Goal: Information Seeking & Learning: Learn about a topic

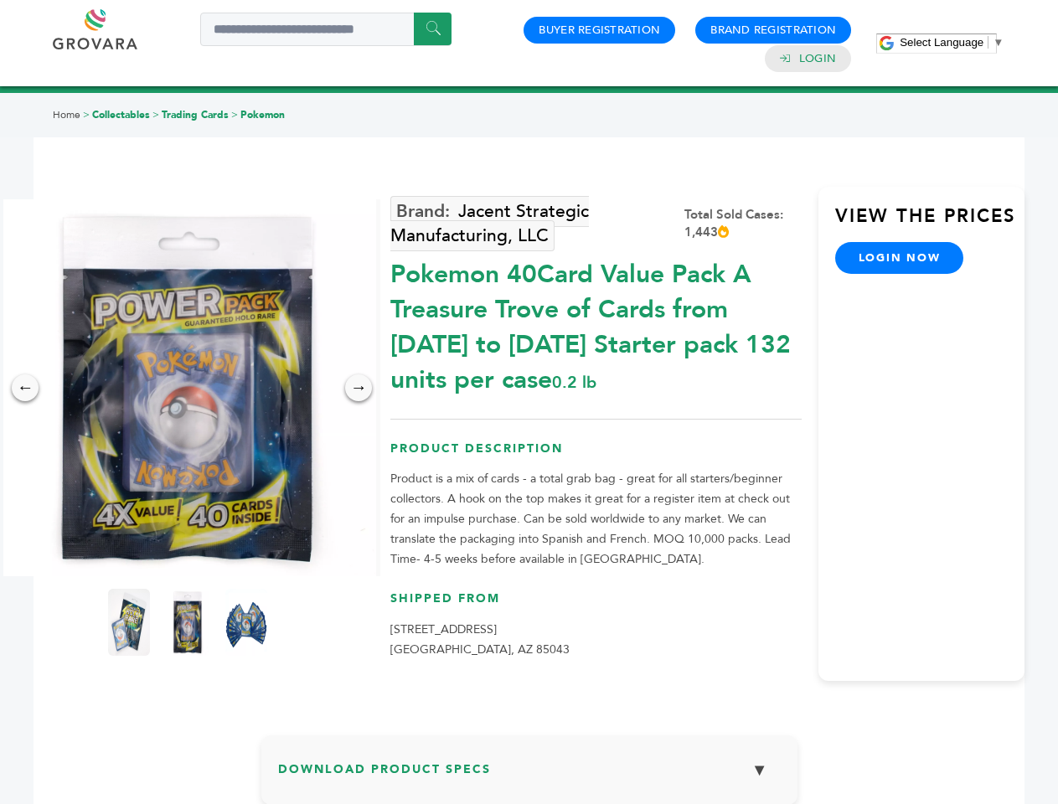
click at [952, 42] on span "Select Language" at bounding box center [942, 42] width 84 height 13
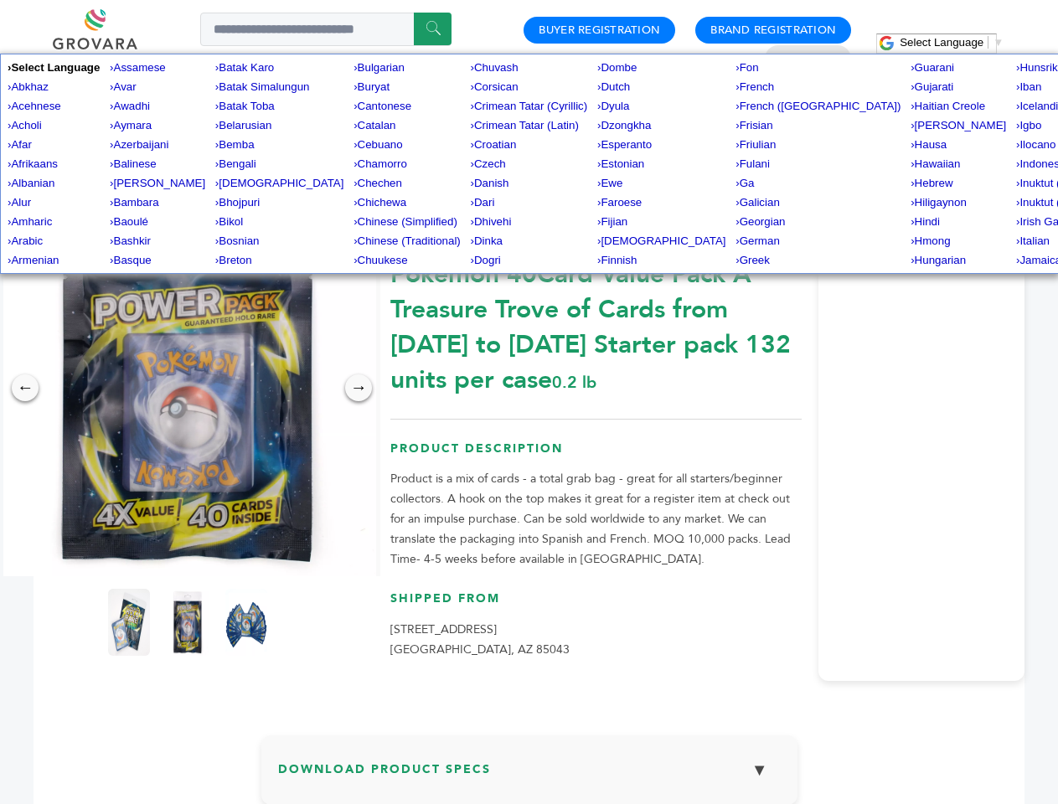
click at [188, 388] on img at bounding box center [187, 387] width 377 height 377
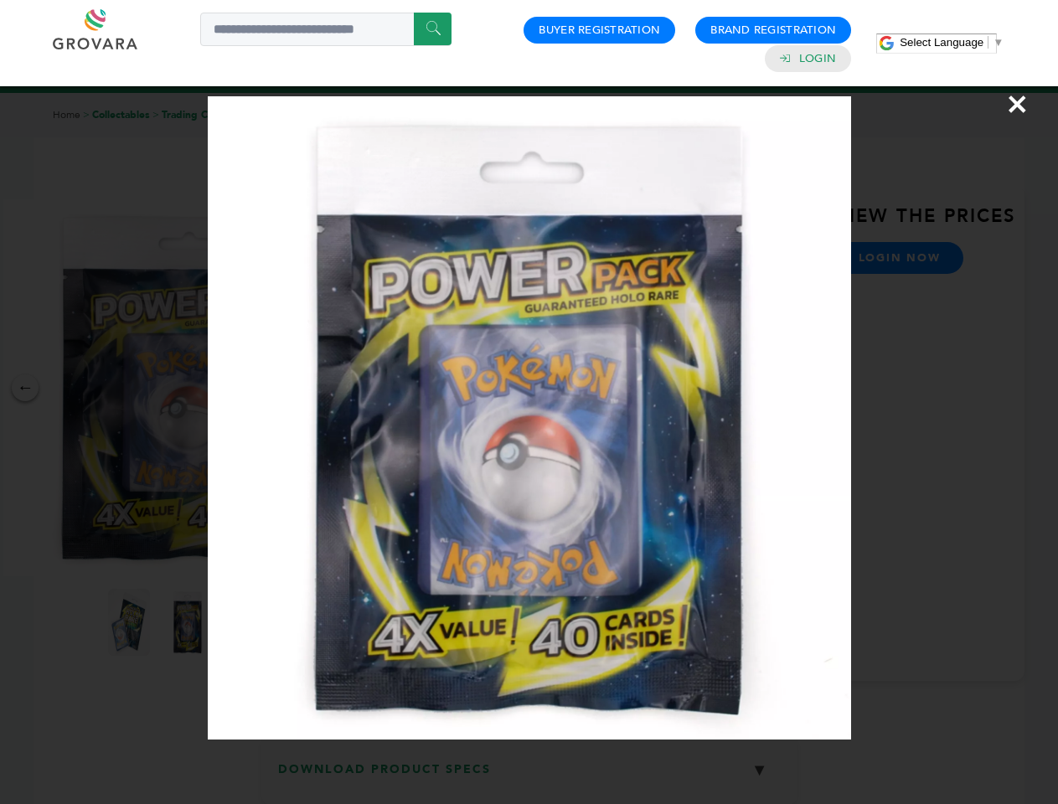
click at [25, 388] on div "×" at bounding box center [529, 402] width 1058 height 804
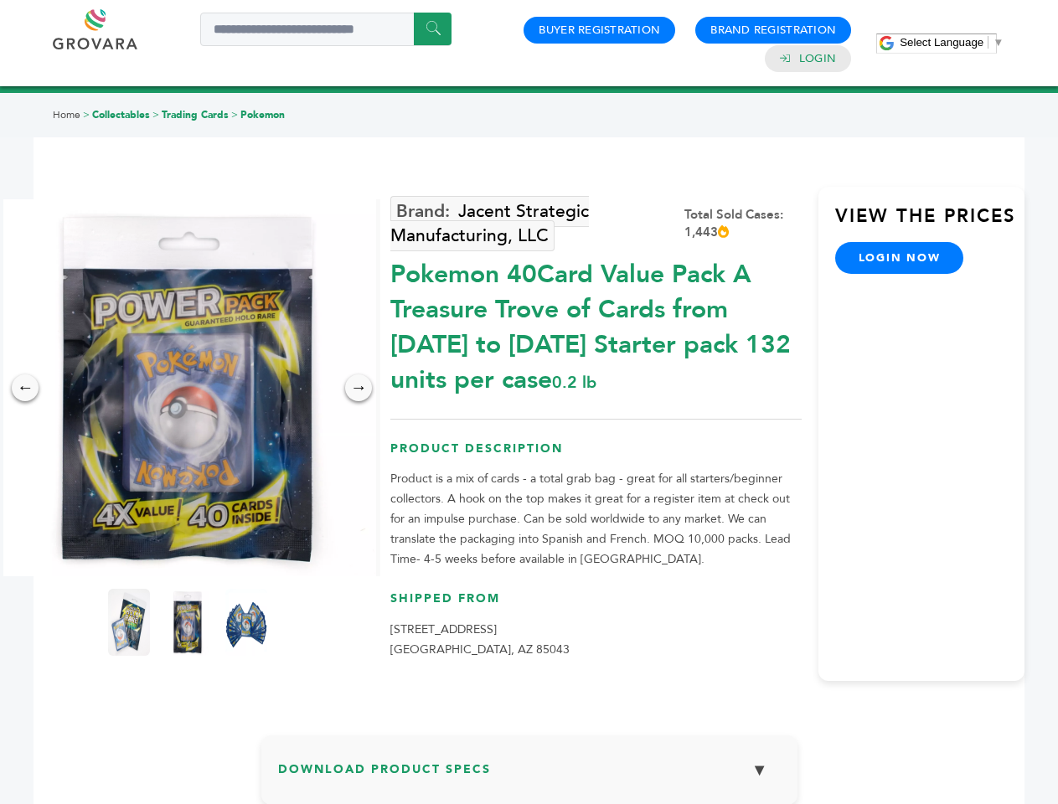
click at [359, 388] on div "→" at bounding box center [358, 388] width 27 height 27
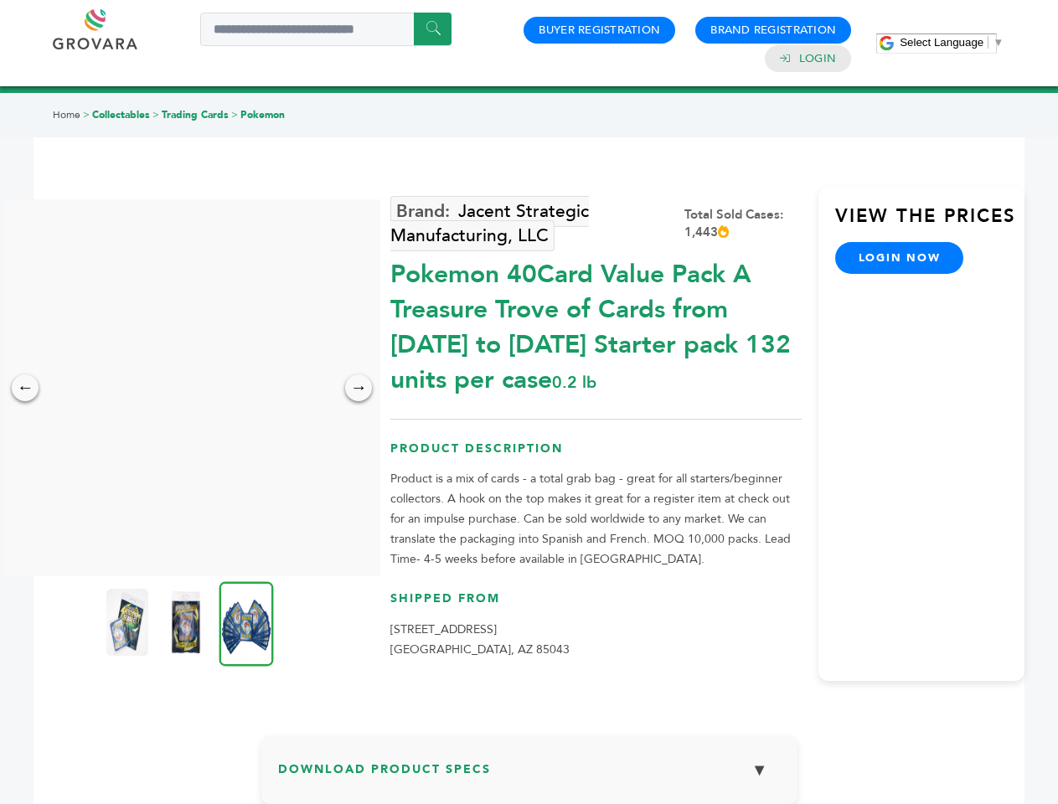
click at [129, 622] on img at bounding box center [127, 622] width 42 height 67
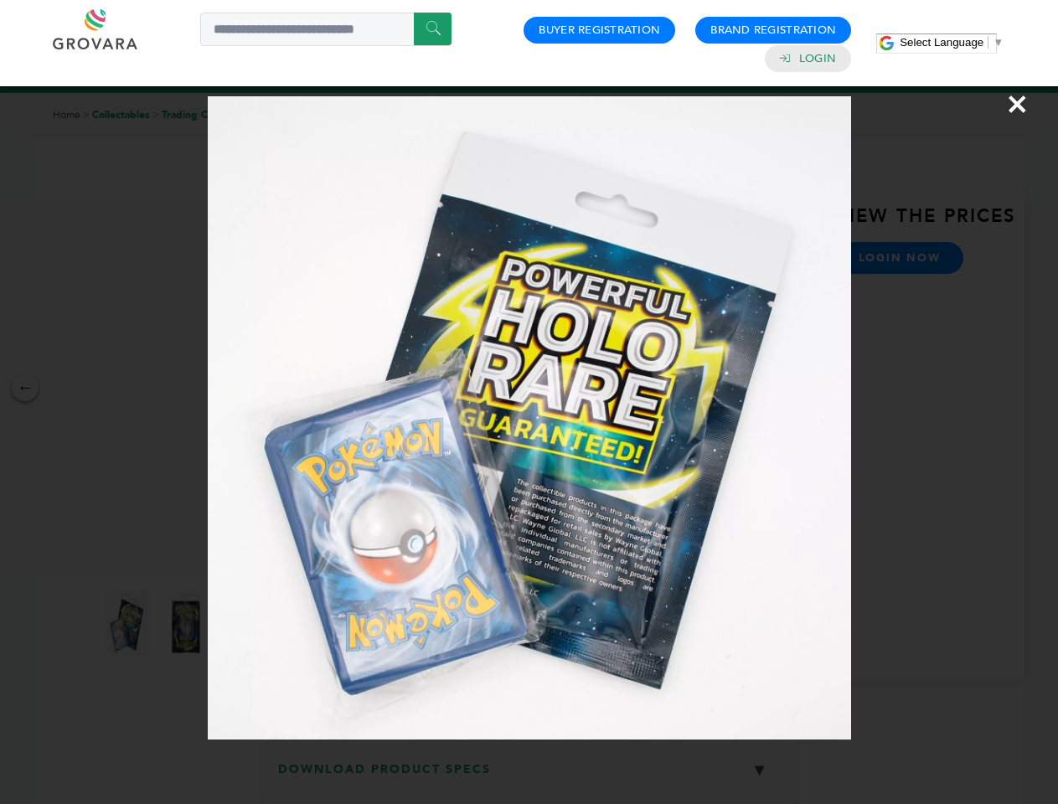
click at [188, 622] on div "×" at bounding box center [529, 402] width 1058 height 804
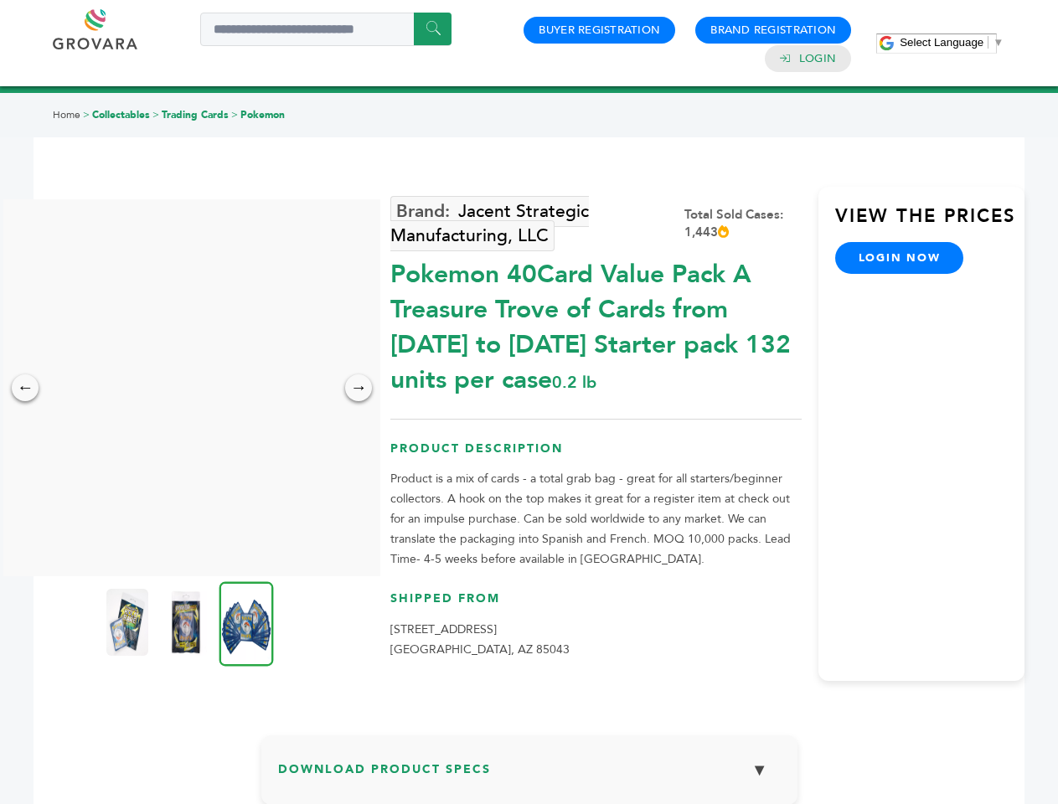
click at [246, 622] on img at bounding box center [247, 623] width 54 height 85
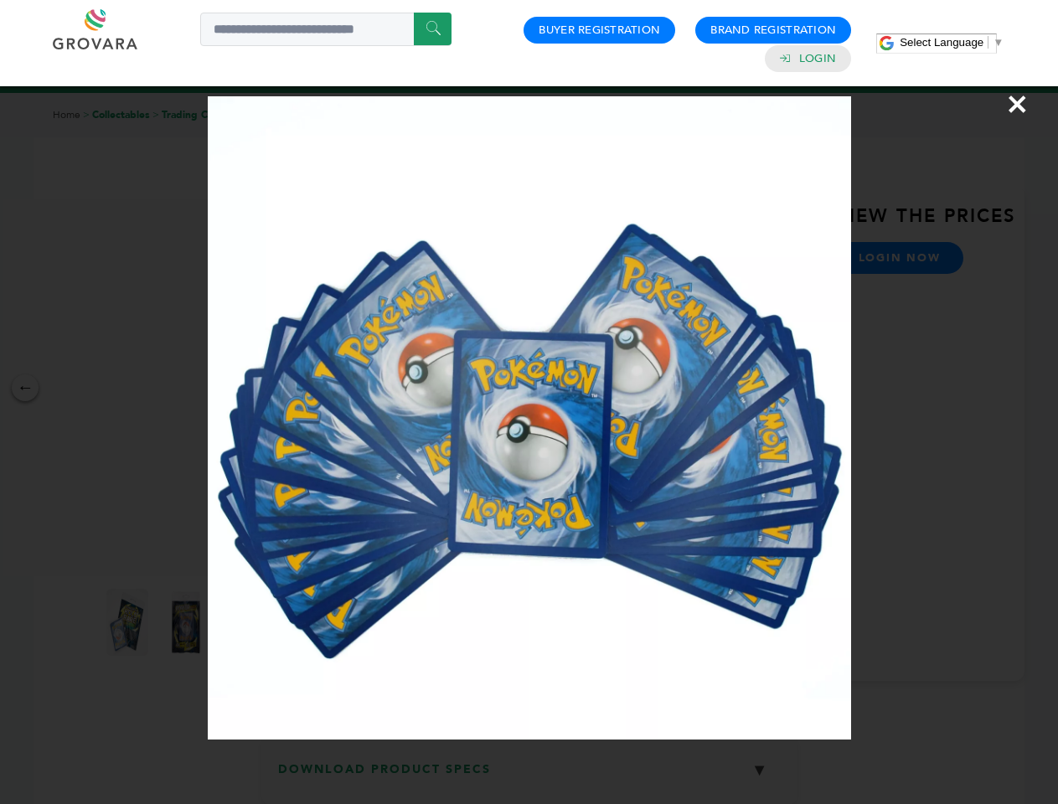
click at [529, 777] on div "×" at bounding box center [529, 402] width 1058 height 804
